Goal: Task Accomplishment & Management: Manage account settings

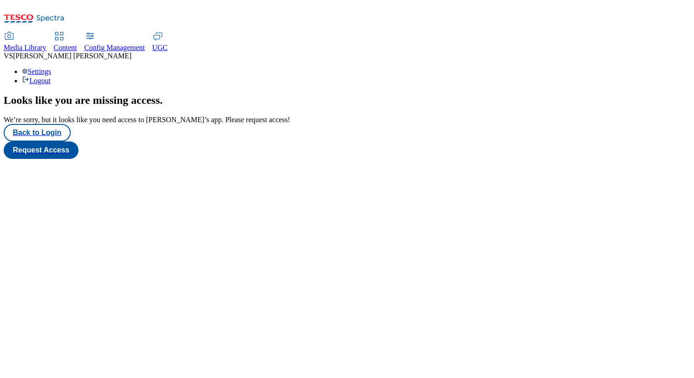
click at [131, 52] on span "Vipul Singh" at bounding box center [72, 56] width 118 height 8
click at [479, 106] on div "Looks like you are missing access . We’re sorry, but it looks like you need acc…" at bounding box center [347, 126] width 686 height 65
click at [33, 141] on button "Back to Login" at bounding box center [37, 132] width 67 height 17
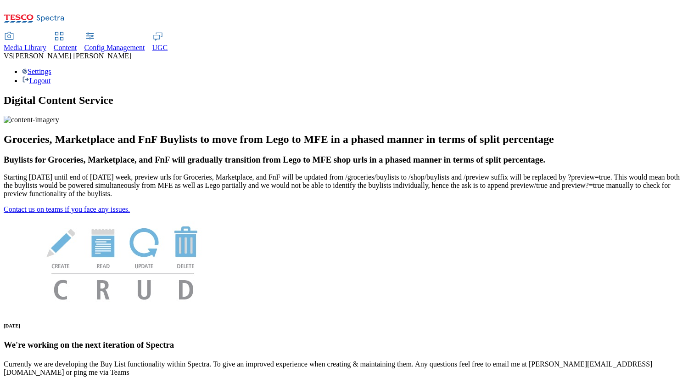
click at [650, 67] on div "Settings Logout" at bounding box center [347, 75] width 686 height 17
click at [51, 67] on link "Settings" at bounding box center [36, 71] width 29 height 8
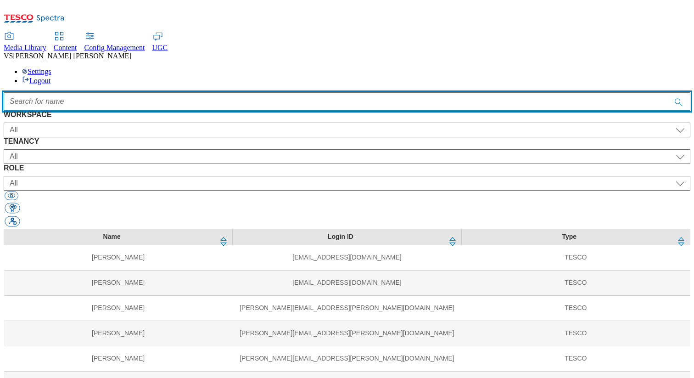
click at [253, 92] on input "Accessible label text" at bounding box center [347, 101] width 686 height 18
paste input "davdi"
type input "davdi"
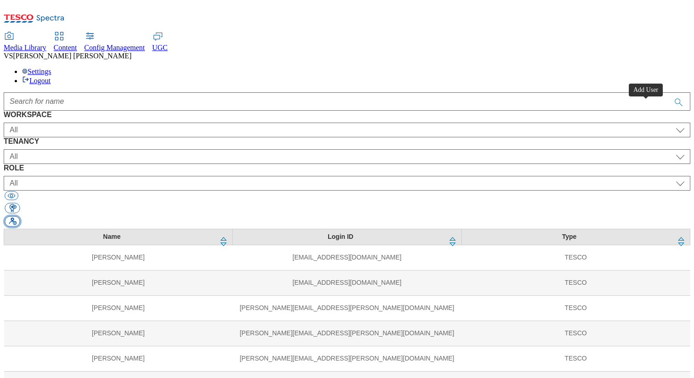
click at [20, 216] on button "button" at bounding box center [12, 221] width 15 height 11
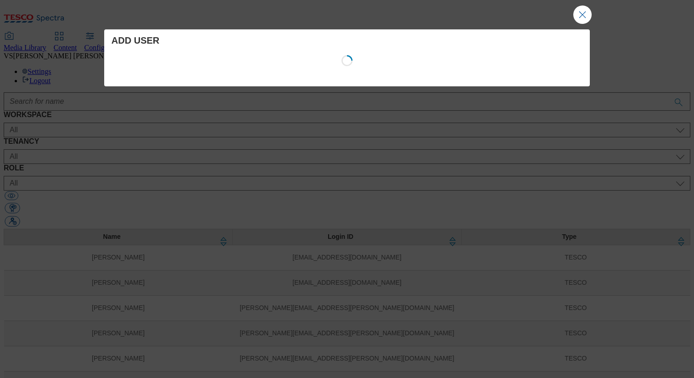
select select "Content"
select select "CZ"
select select "content_designer"
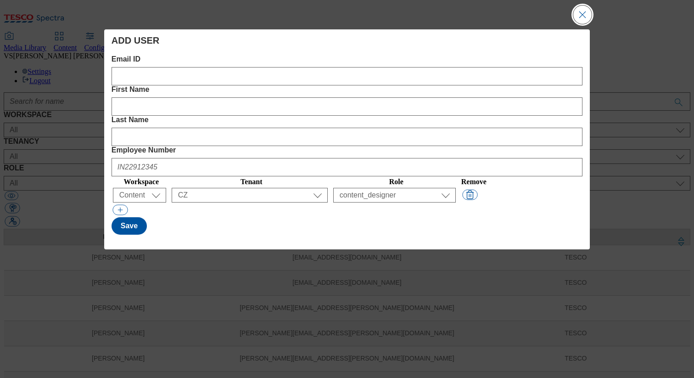
click at [579, 16] on button "Close Modal" at bounding box center [582, 15] width 18 height 18
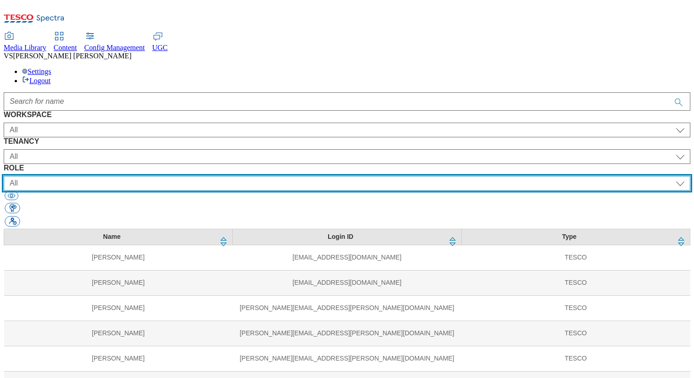
click at [416, 176] on select "All content_designer content_editor content_read developer guest media_admin mo…" at bounding box center [347, 183] width 686 height 15
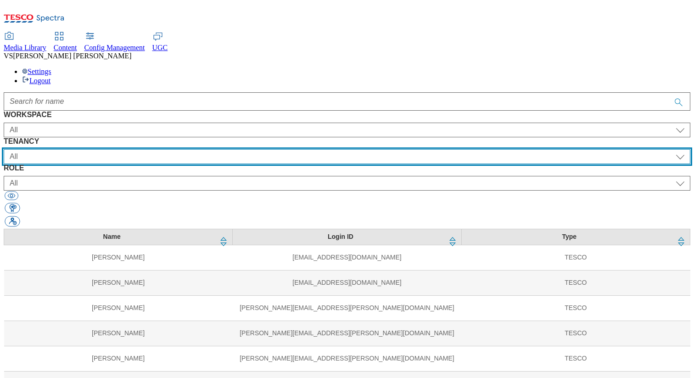
click at [296, 149] on select "All ALL All all CE Clubcard Boost UK Clubcard Marketing Clubcard ROI clubcard-b…" at bounding box center [347, 156] width 686 height 15
click at [196, 149] on select "All ALL All all CE Clubcard Boost UK Clubcard Marketing Clubcard ROI clubcard-b…" at bounding box center [347, 156] width 686 height 15
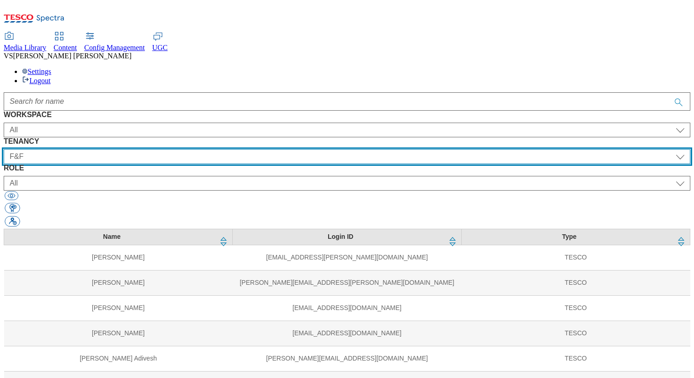
click at [267, 149] on select "All ALL All all CE Clubcard Boost UK Clubcard Marketing Clubcard ROI clubcard-b…" at bounding box center [347, 156] width 686 height 15
click at [247, 149] on select "All ALL All all CE Clubcard Boost UK Clubcard Marketing Clubcard ROI clubcard-b…" at bounding box center [347, 156] width 686 height 15
select select "flare-fnf-stores"
click at [196, 149] on select "All ALL All all CE Clubcard Boost UK Clubcard Marketing Clubcard ROI clubcard-b…" at bounding box center [347, 156] width 686 height 15
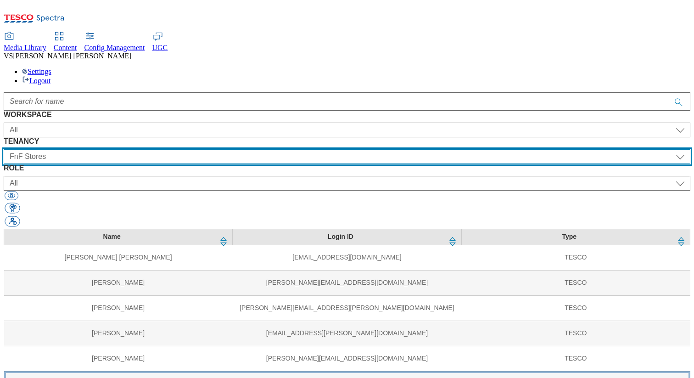
scroll to position [220, 0]
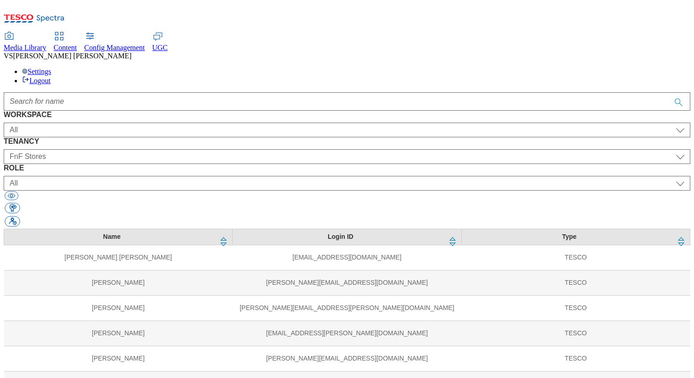
select select "Media"
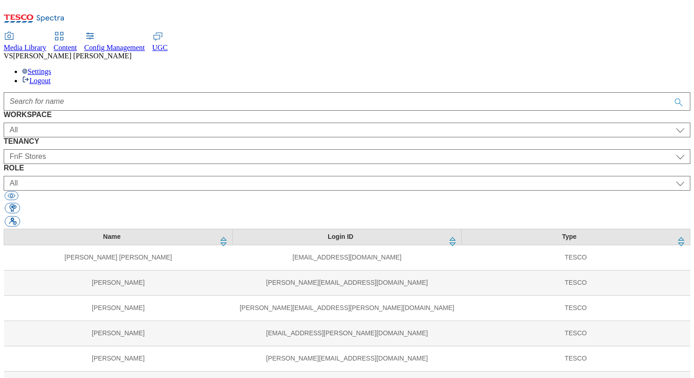
select select "flare-fnf-stores"
select select "content_designer"
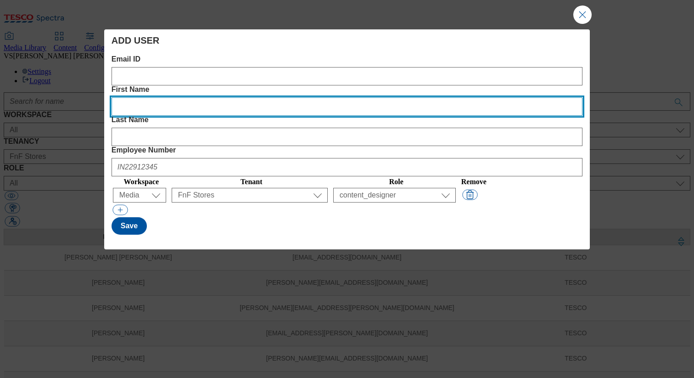
click at [262, 97] on Name "First Name" at bounding box center [346, 106] width 471 height 18
paste Name "Davdi"
type Name "Davdi"
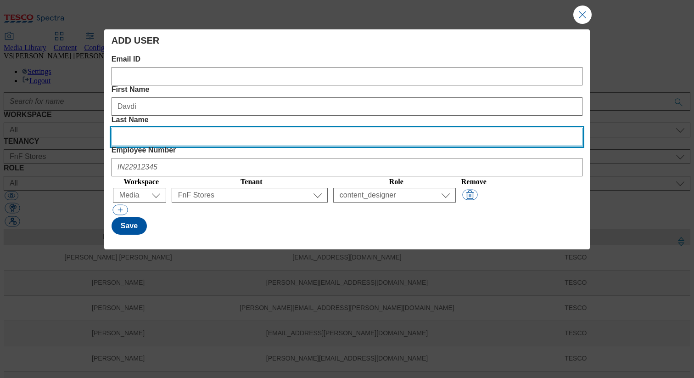
click at [376, 128] on Name "Last Name" at bounding box center [346, 137] width 471 height 18
paste Name "Novotny"
type Name "Novotny"
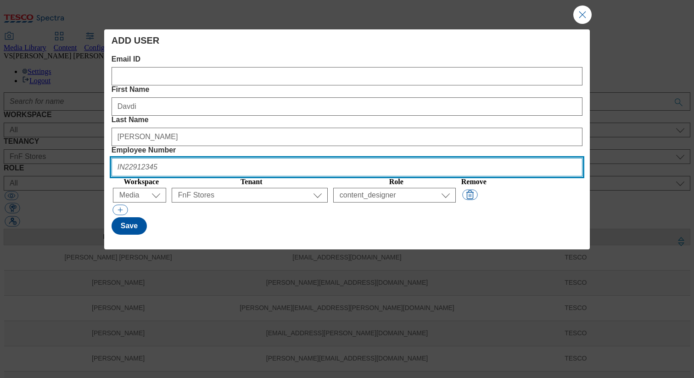
click at [505, 158] on Number "Employee Number" at bounding box center [346, 167] width 471 height 18
paste Number "UK32013225"
type Number "UK32013225"
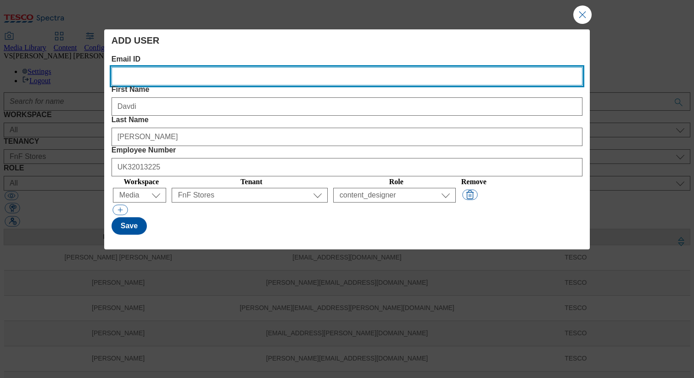
click at [167, 78] on ID "Email ID" at bounding box center [346, 76] width 471 height 18
paste ID "[PERSON_NAME][EMAIL_ADDRESS][PERSON_NAME][DOMAIN_NAME]"
type ID "[PERSON_NAME][EMAIL_ADDRESS][PERSON_NAME][DOMAIN_NAME]"
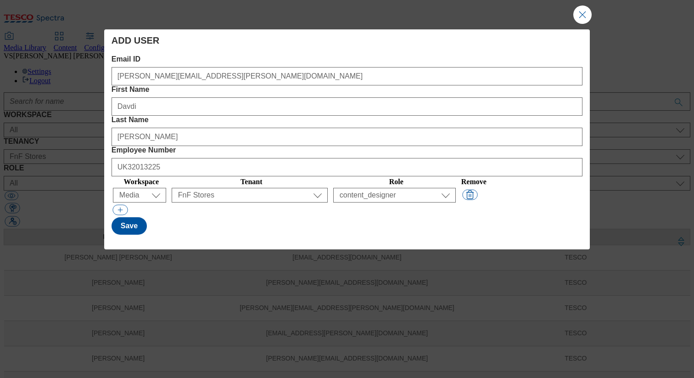
click at [251, 217] on div "Save" at bounding box center [346, 225] width 471 height 17
click at [129, 217] on button "Save" at bounding box center [128, 225] width 35 height 17
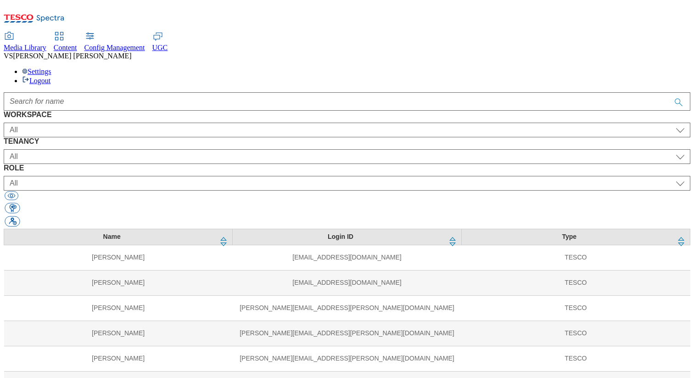
click at [46, 44] on span "Media Library" at bounding box center [25, 48] width 43 height 8
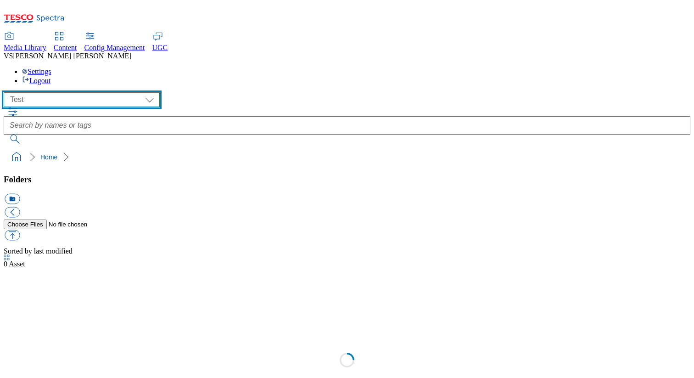
click at [48, 92] on select "All all CE Clubcard Boost UK Clubcard Marketing Clubcard ROI clubcard-boost-uk …" at bounding box center [82, 99] width 156 height 15
click at [6, 92] on select "All all CE Clubcard Boost UK Clubcard Marketing Clubcard ROI clubcard-boost-uk …" at bounding box center [82, 99] width 156 height 15
click at [61, 92] on select "All all CE Clubcard Boost UK Clubcard Marketing Clubcard ROI clubcard-boost-uk …" at bounding box center [82, 99] width 156 height 15
select select "fnf-uk"
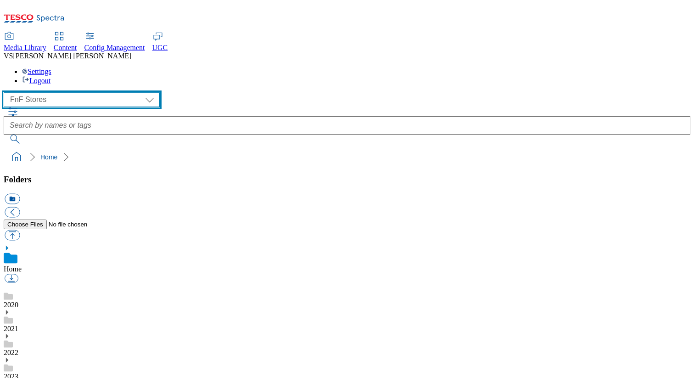
click at [6, 92] on select "All all CE Clubcard Boost UK Clubcard Marketing Clubcard ROI clubcard-boost-uk …" at bounding box center [82, 99] width 156 height 15
click at [56, 92] on select "All all CE Clubcard Boost UK Clubcard Marketing Clubcard ROI clubcard-boost-uk …" at bounding box center [82, 99] width 156 height 15
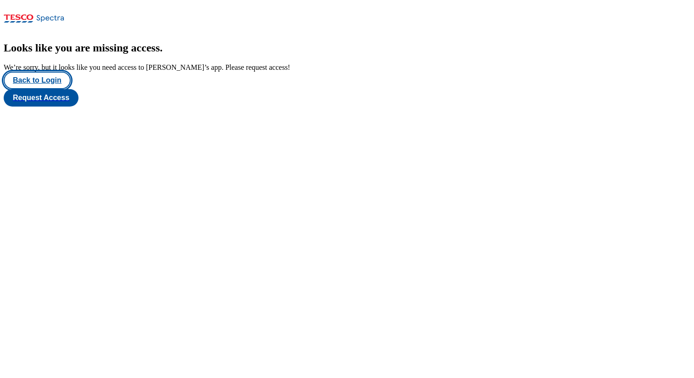
click at [40, 89] on button "Back to Login" at bounding box center [37, 80] width 67 height 17
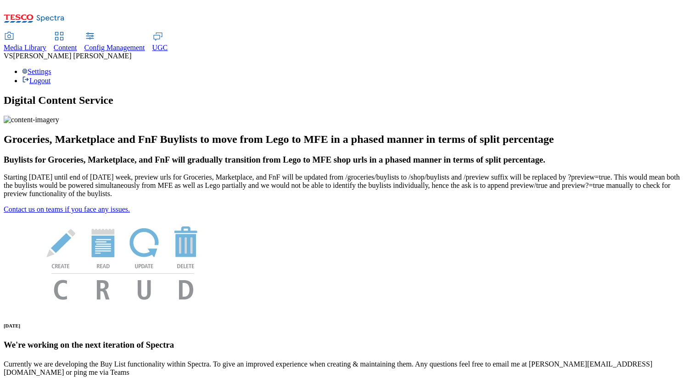
click at [663, 67] on div "Settings Logout" at bounding box center [347, 75] width 686 height 17
click at [51, 67] on link "Settings" at bounding box center [36, 71] width 29 height 8
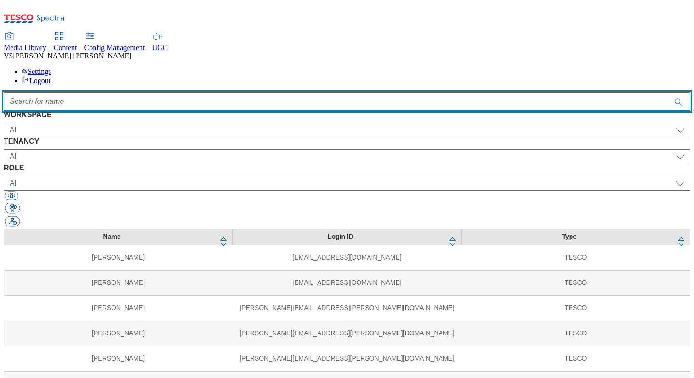
click at [226, 92] on input "Accessible label text" at bounding box center [347, 101] width 686 height 18
paste input "ruby"
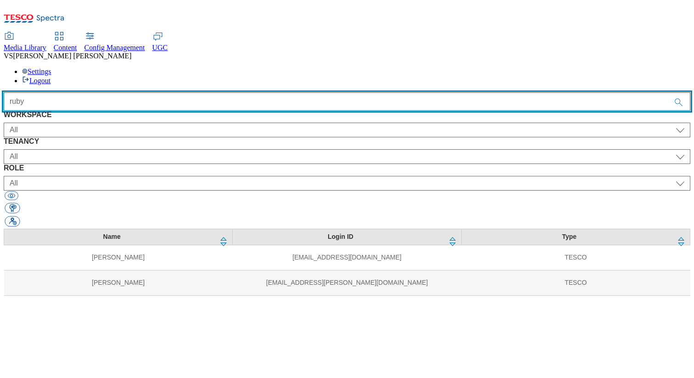
click at [402, 92] on input "ruby" at bounding box center [347, 101] width 686 height 18
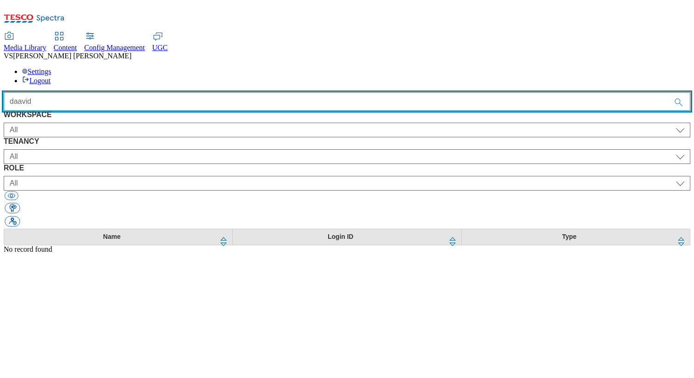
click at [191, 92] on input "daavid" at bounding box center [347, 101] width 686 height 18
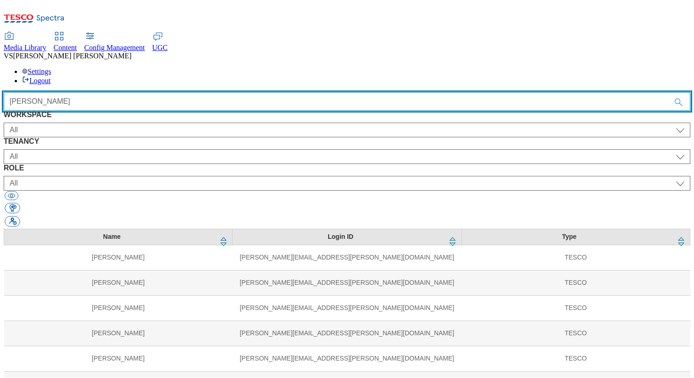
click at [195, 92] on input "[PERSON_NAME]" at bounding box center [347, 101] width 686 height 18
paste input "di"
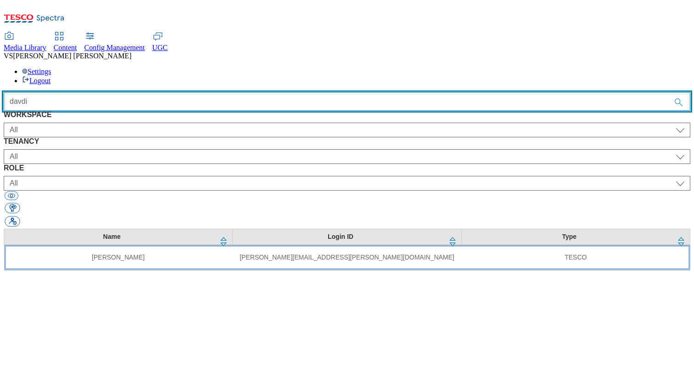
type input "davdi"
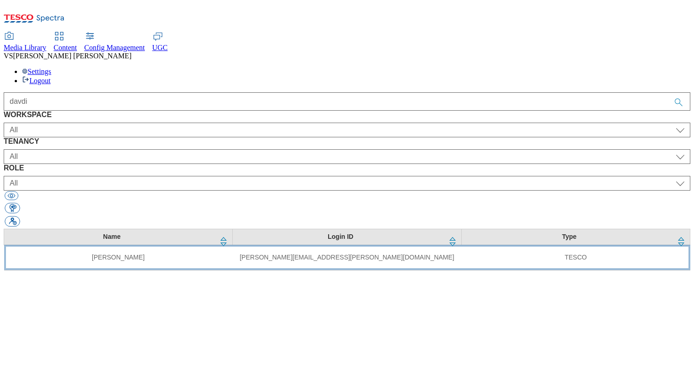
click at [155, 245] on td "[PERSON_NAME]" at bounding box center [118, 257] width 229 height 25
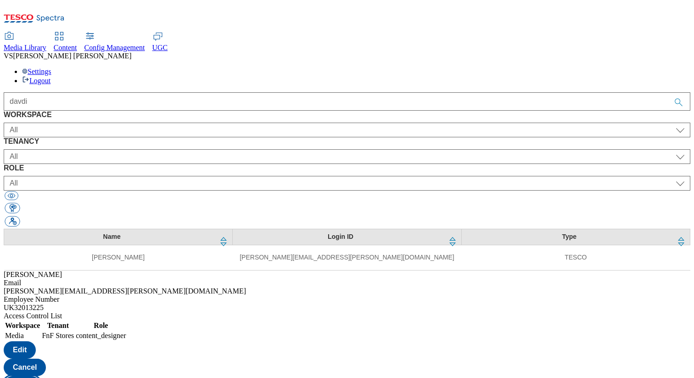
click at [40, 376] on button "Copy" at bounding box center [22, 384] width 37 height 17
select select "Media"
select select "flare-fnf-stores"
select select "content_designer"
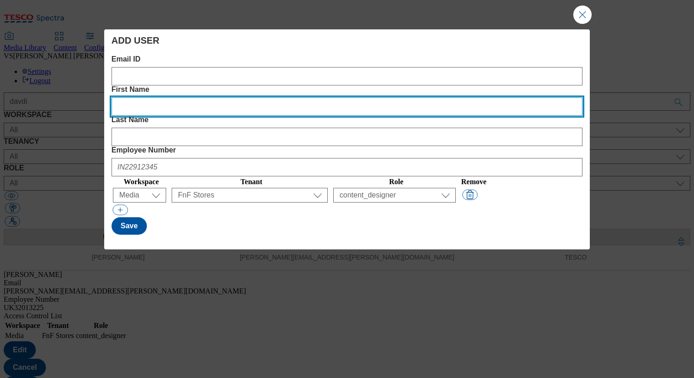
click at [252, 97] on Name "First Name" at bounding box center [346, 106] width 471 height 18
paste Name "Ruby"
type Name "Ruby"
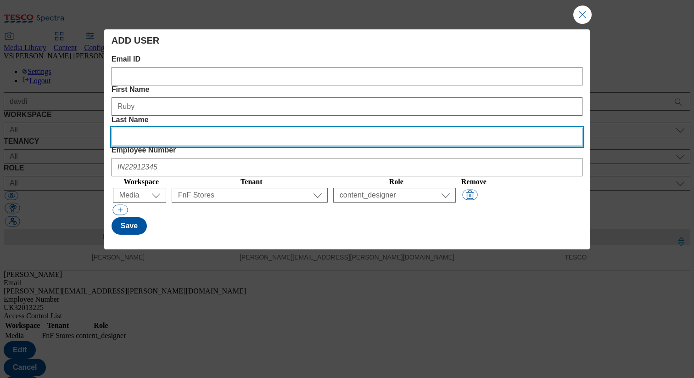
click at [375, 128] on Name "Last Name" at bounding box center [346, 137] width 471 height 18
paste Name "[PERSON_NAME]"
type Name "[PERSON_NAME]"
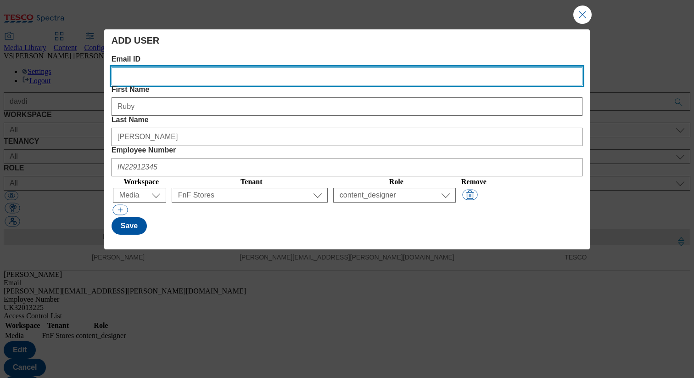
click at [164, 76] on ID "Email ID" at bounding box center [346, 76] width 471 height 18
paste ID "[EMAIL_ADDRESS][PERSON_NAME][DOMAIN_NAME]"
type ID "[EMAIL_ADDRESS][PERSON_NAME][DOMAIN_NAME]"
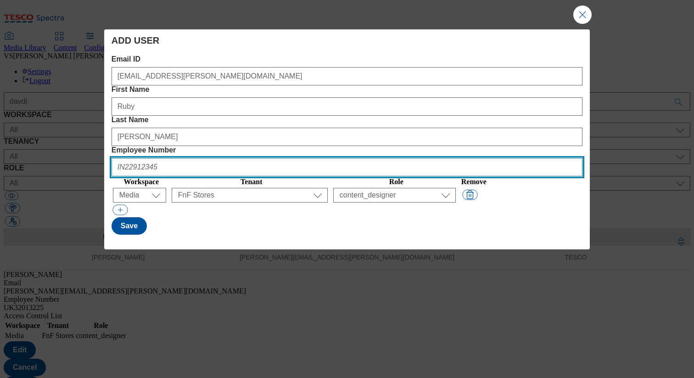
click at [503, 158] on Number "Employee Number" at bounding box center [346, 167] width 471 height 18
paste Number "80127033"
click at [475, 158] on Number "80127033" at bounding box center [346, 167] width 471 height 18
type Number "UK80127033"
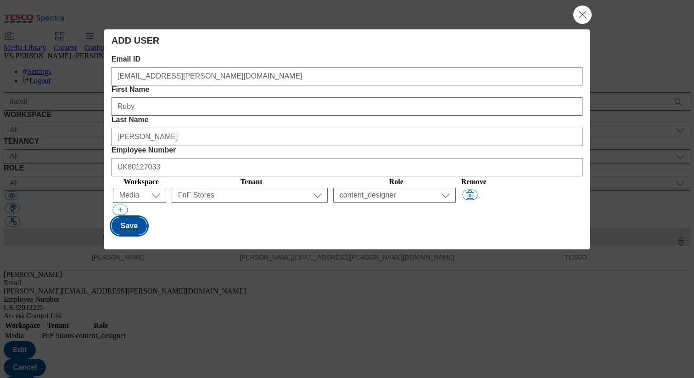
click at [126, 217] on button "Save" at bounding box center [128, 225] width 35 height 17
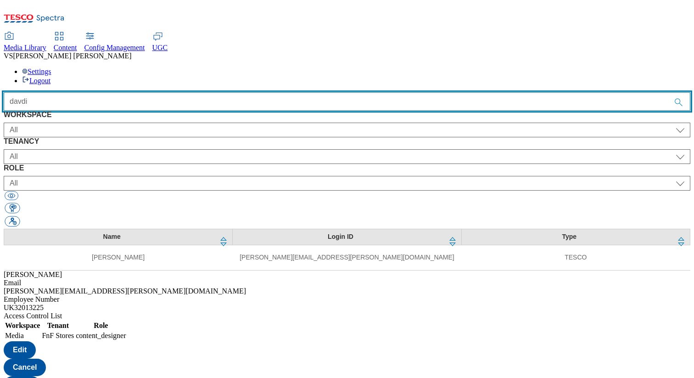
click at [240, 92] on input "davdi" at bounding box center [347, 101] width 686 height 18
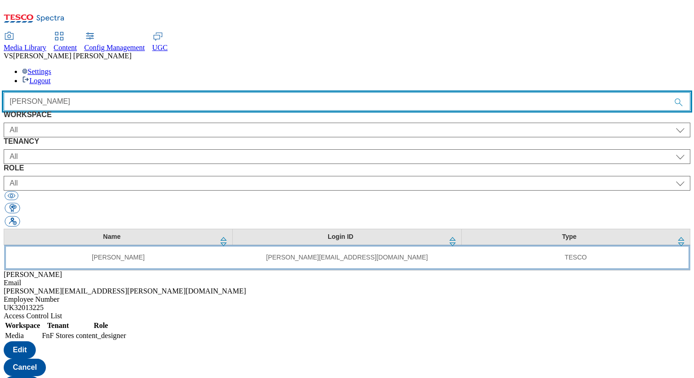
type input "[PERSON_NAME]"
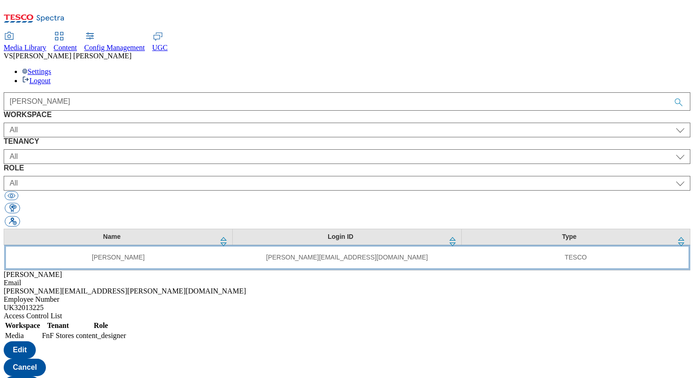
click at [233, 245] on td "[PERSON_NAME][EMAIL_ADDRESS][DOMAIN_NAME]" at bounding box center [347, 257] width 229 height 25
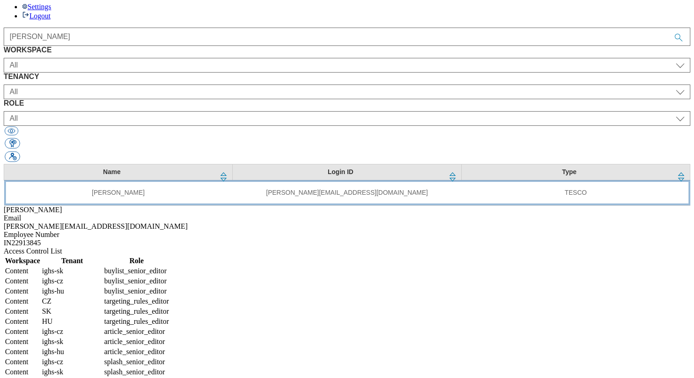
scroll to position [90, 0]
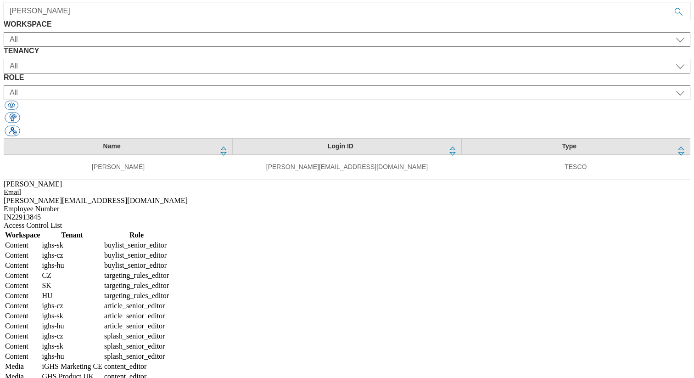
select select "Content"
select select "ighs-sk"
select select "buylist_senior_editor"
select select "Content"
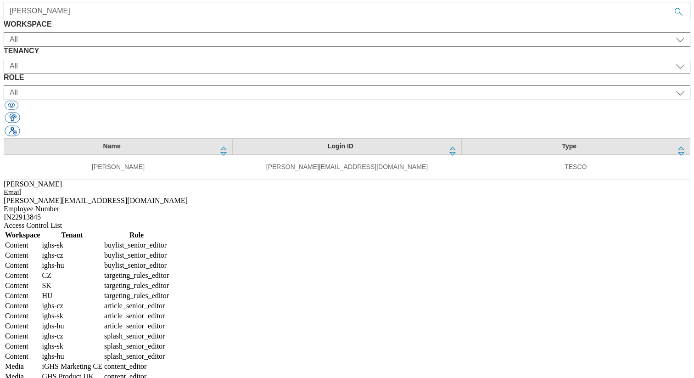
select select "ighs-cz"
select select "buylist_senior_editor"
select select "Content"
select select "ighs-hu"
select select "buylist_senior_editor"
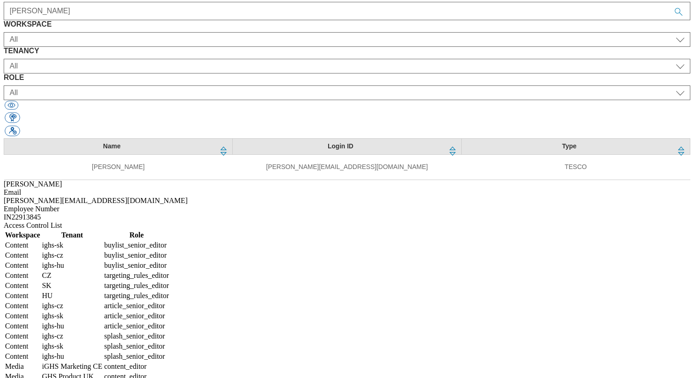
select select "Content"
select select "CZ"
select select "targeting_rules_editor"
select select "Content"
select select "SK"
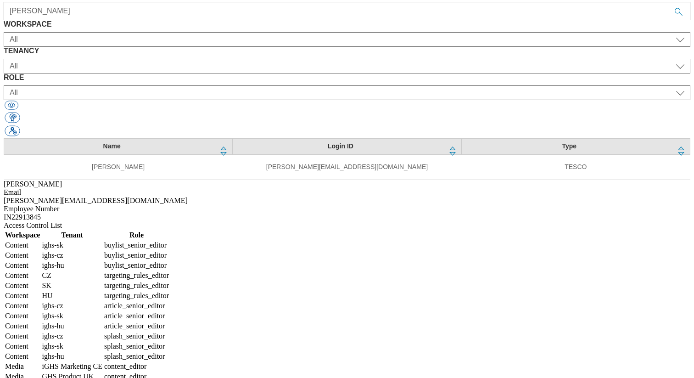
select select "targeting_rules_editor"
select select "Content"
select select "HU"
select select "targeting_rules_editor"
select select "Content"
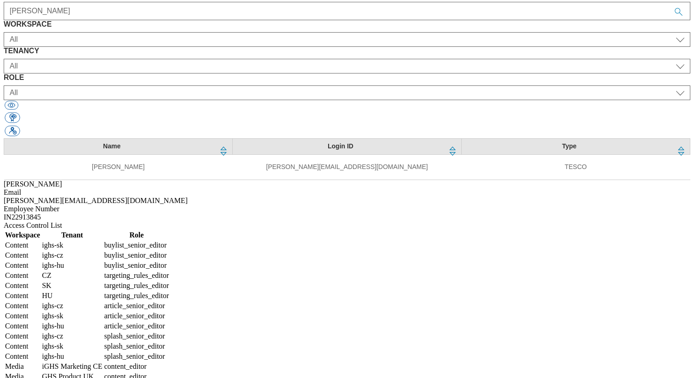
select select "ighs-cz"
select select "article_senior_editor"
select select "Content"
select select "ighs-sk"
select select "article_senior_editor"
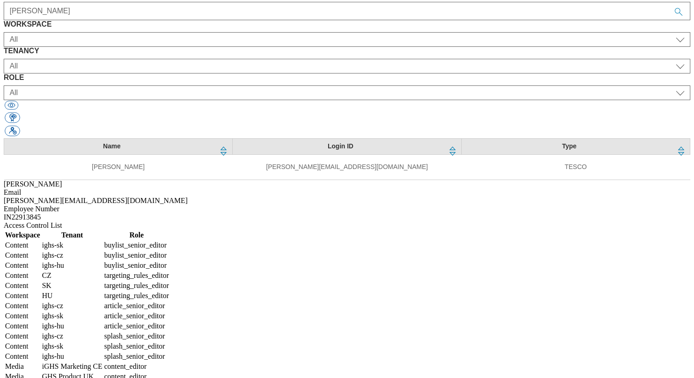
select select "Content"
select select "ighs-hu"
select select "article_senior_editor"
select select "Content"
select select "ighs-cz"
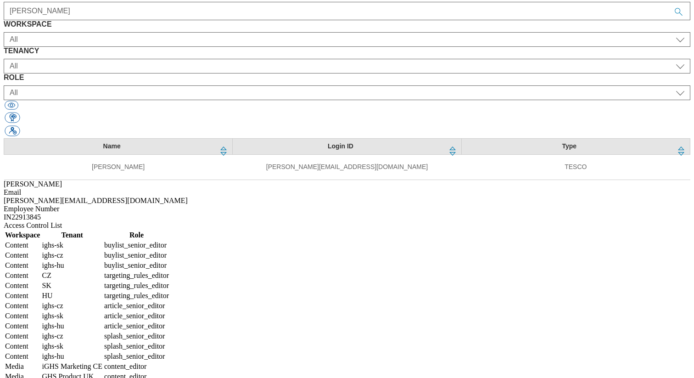
select select "splash_senior_editor"
select select "Content"
select select "ighs-sk"
select select "splash_senior_editor"
select select "Content"
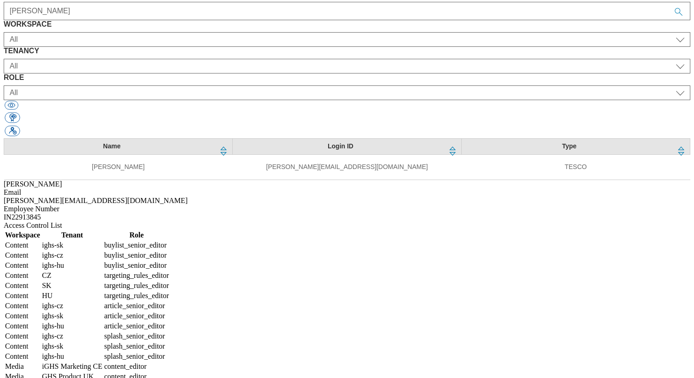
select select "ighs-hu"
select select "splash_senior_editor"
select select "Media"
select select "flare-ighs-ce-mktg"
select select "content_editor"
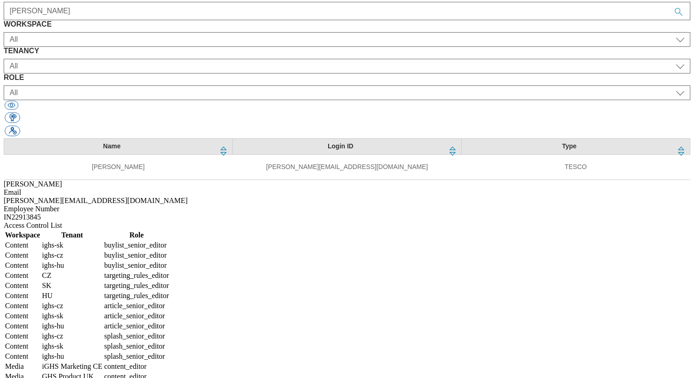
select select "Media"
select select "flare-ghs"
select select "content_editor"
select select "Media"
select select "flare-ghs-roi"
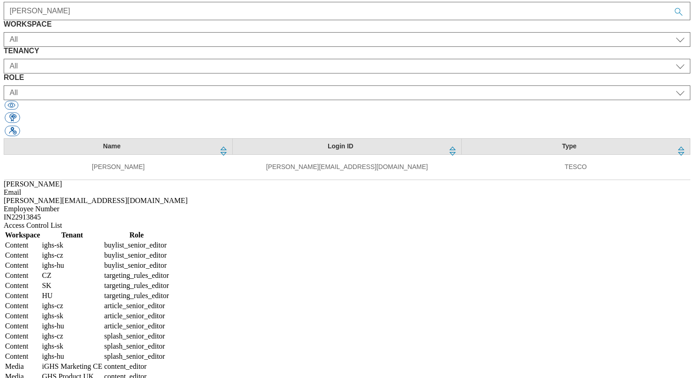
select select "content_editor"
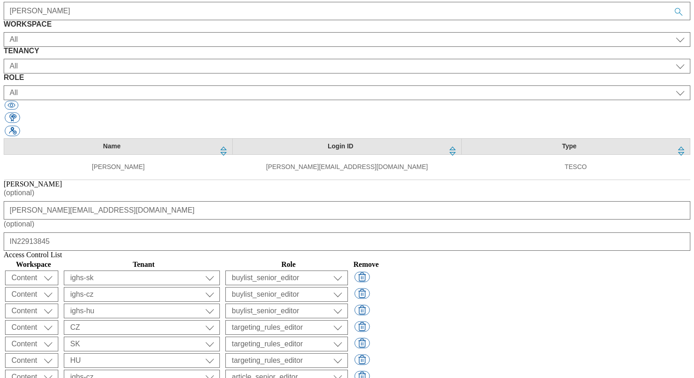
scroll to position [228, 0]
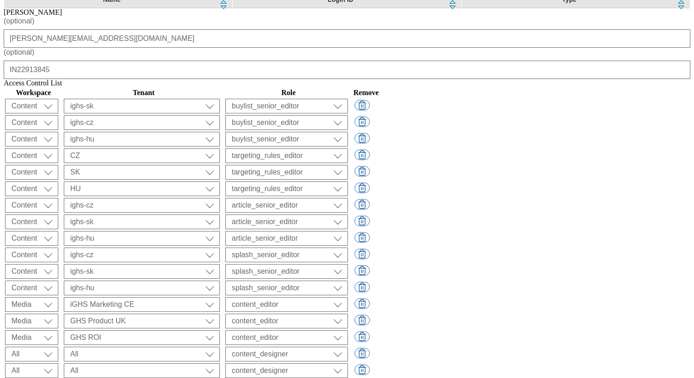
scroll to position [269, 0]
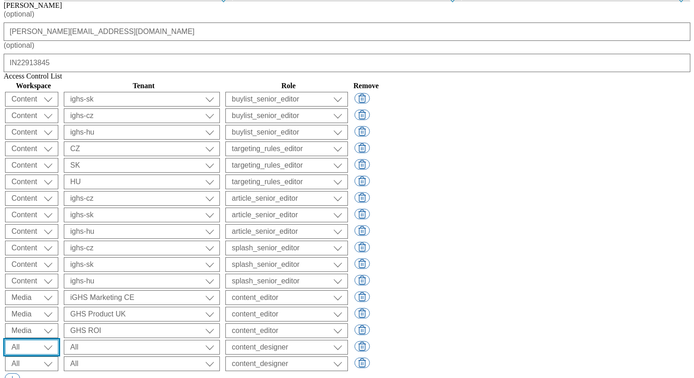
click at [58, 340] on select "All Content Media Spectra UGC Config" at bounding box center [31, 347] width 53 height 15
select select "Content"
click at [58, 340] on select "All Content Media Spectra UGC Config" at bounding box center [31, 347] width 53 height 15
click at [58, 356] on select "All Content Media Spectra UGC Config" at bounding box center [31, 363] width 53 height 15
select select "Content"
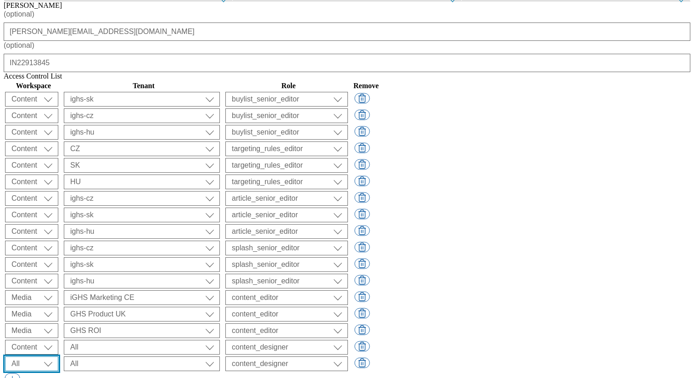
click at [58, 356] on select "All Content Media Spectra UGC Config" at bounding box center [31, 363] width 53 height 15
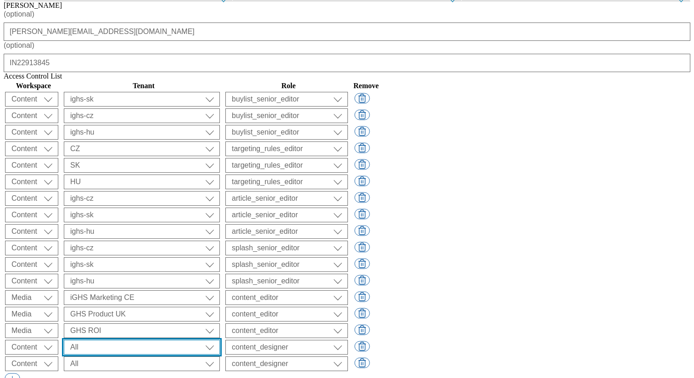
click at [220, 340] on select "All ALL All all CE Clubcard Boost UK Clubcard Marketing Clubcard ROI clubcard-b…" at bounding box center [142, 347] width 156 height 15
select select "ghs-roi"
click at [220, 340] on select "All ALL All all CE Clubcard Boost UK Clubcard Marketing Clubcard ROI clubcard-b…" at bounding box center [142, 347] width 156 height 15
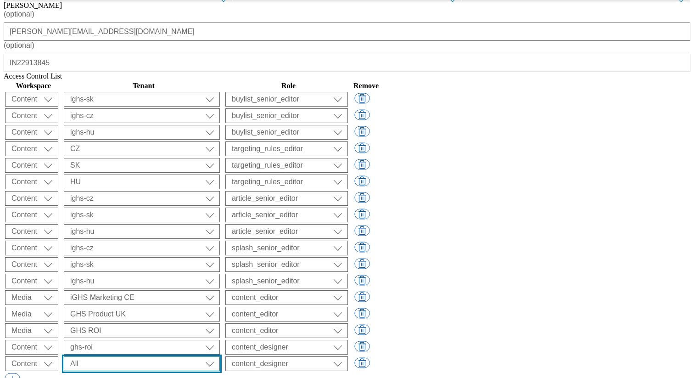
click at [220, 356] on select "All ALL All all CE Clubcard Boost UK Clubcard Marketing Clubcard ROI clubcard-b…" at bounding box center [142, 363] width 156 height 15
select select "ghs-[GEOGRAPHIC_DATA]"
click at [220, 356] on select "All ALL All all CE Clubcard Boost UK Clubcard Marketing Clubcard ROI clubcard-b…" at bounding box center [142, 363] width 156 height 15
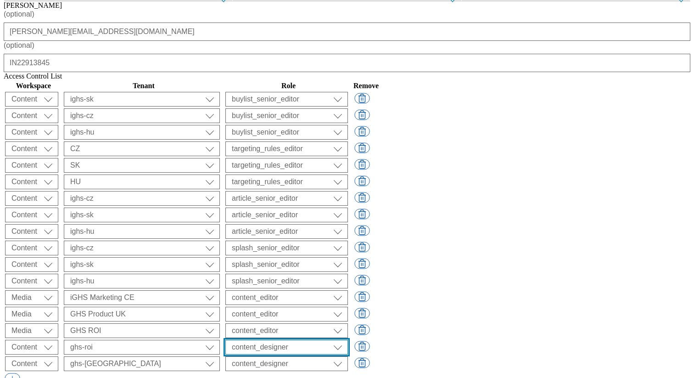
click at [348, 340] on select "content_designer content_editor content_read developer guest media_admin modera…" at bounding box center [286, 347] width 123 height 15
select select "buylist_senior_editor"
click at [348, 340] on select "content_designer content_editor content_read developer guest media_admin modera…" at bounding box center [286, 347] width 123 height 15
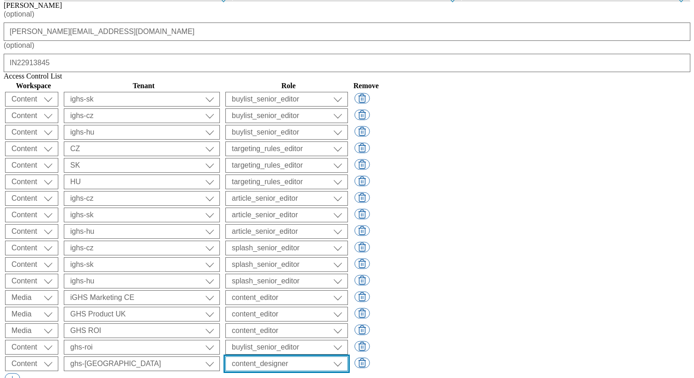
click at [348, 356] on select "content_designer content_editor content_read developer guest media_admin modera…" at bounding box center [286, 363] width 123 height 15
select select "buylist_senior_editor"
click at [348, 356] on select "content_designer content_editor content_read developer guest media_admin modera…" at bounding box center [286, 363] width 123 height 15
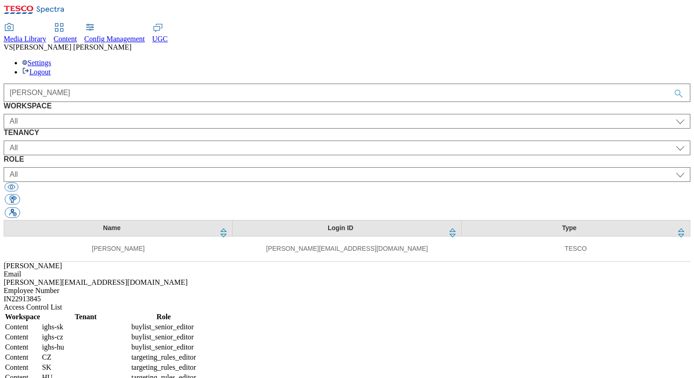
scroll to position [0, 0]
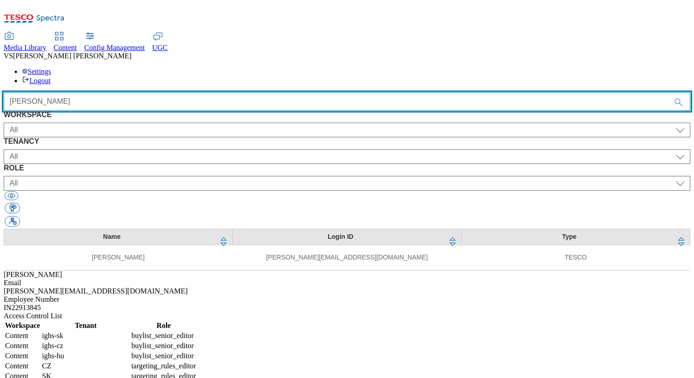
click at [204, 92] on input "[PERSON_NAME]" at bounding box center [347, 101] width 686 height 18
click at [202, 92] on input "[PERSON_NAME]" at bounding box center [347, 101] width 686 height 18
